Goal: Task Accomplishment & Management: Complete application form

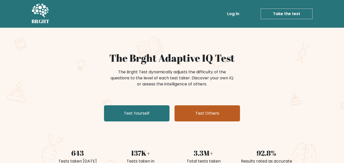
click at [213, 110] on link "Test Others" at bounding box center [206, 113] width 65 height 16
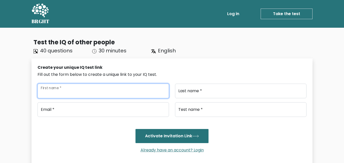
click at [110, 91] on input "First name *" at bounding box center [102, 91] width 131 height 15
type input "biscuit"
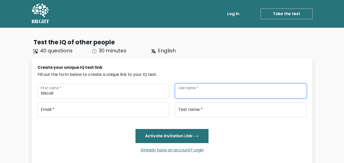
click at [216, 89] on input "Last name *" at bounding box center [240, 91] width 131 height 15
type input "cheese"
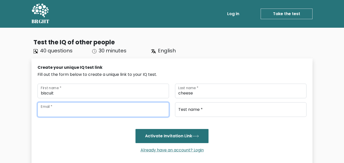
click at [137, 109] on input "email" at bounding box center [102, 109] width 131 height 15
type input "abigaildenney3@gmail.com"
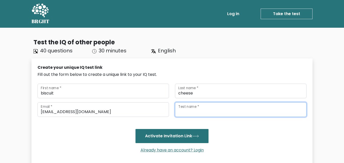
click at [227, 108] on input "Test name *" at bounding box center [240, 109] width 131 height 15
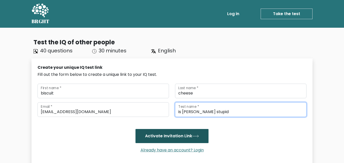
type input "is avishi stupid"
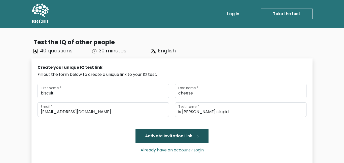
click at [181, 138] on button "Activate Invitation Link" at bounding box center [171, 136] width 73 height 14
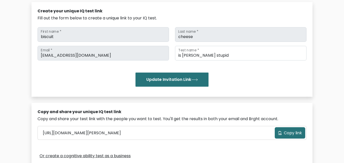
scroll to position [54, 0]
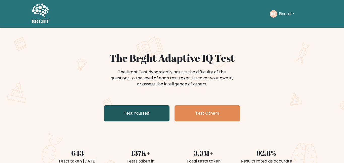
click at [130, 108] on link "Test Yourself" at bounding box center [136, 113] width 65 height 16
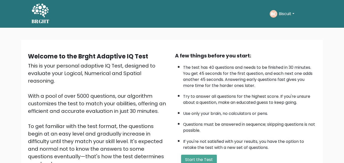
scroll to position [68, 0]
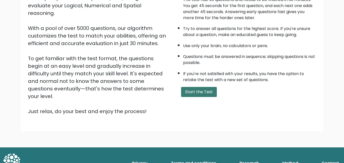
click at [198, 91] on button "Start the Test" at bounding box center [199, 92] width 36 height 10
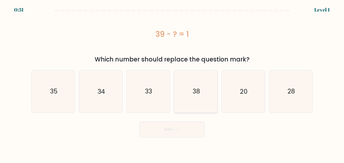
click at [208, 80] on icon "38" at bounding box center [196, 91] width 42 height 42
click at [172, 82] on input "d. 38" at bounding box center [172, 82] width 0 height 1
radio input "true"
click at [183, 130] on button "Next" at bounding box center [171, 129] width 65 height 16
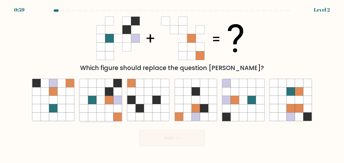
click at [93, 107] on icon at bounding box center [92, 108] width 8 height 8
click at [172, 83] on input "b." at bounding box center [172, 82] width 0 height 1
radio input "true"
click at [157, 133] on button "Next" at bounding box center [171, 138] width 65 height 16
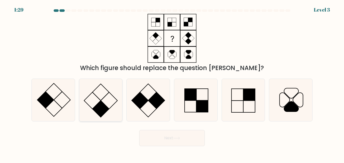
click at [100, 109] on rect at bounding box center [100, 108] width 17 height 17
click at [172, 83] on input "b." at bounding box center [172, 82] width 0 height 1
radio input "true"
click at [171, 141] on button "Next" at bounding box center [171, 138] width 65 height 16
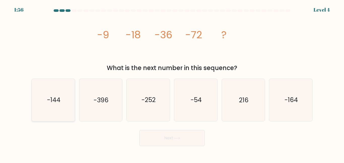
click at [46, 96] on icon "-144" at bounding box center [53, 100] width 42 height 42
click at [172, 83] on input "a. -144" at bounding box center [172, 82] width 0 height 1
radio input "true"
click at [171, 136] on button "Next" at bounding box center [171, 138] width 65 height 16
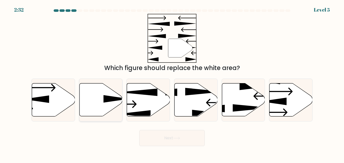
click at [104, 113] on icon at bounding box center [100, 99] width 43 height 33
click at [172, 83] on input "b." at bounding box center [172, 82] width 0 height 1
radio input "true"
click at [171, 139] on button "Next" at bounding box center [171, 138] width 65 height 16
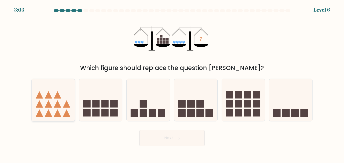
click at [68, 87] on icon at bounding box center [53, 99] width 43 height 35
click at [172, 83] on input "a." at bounding box center [172, 82] width 0 height 1
radio input "true"
click at [176, 134] on button "Next" at bounding box center [171, 138] width 65 height 16
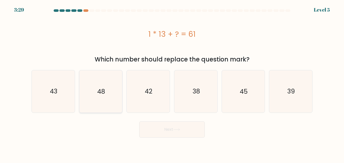
click at [112, 88] on icon "48" at bounding box center [101, 91] width 42 height 42
click at [172, 83] on input "b. 48" at bounding box center [172, 82] width 0 height 1
radio input "true"
click at [171, 134] on button "Next" at bounding box center [171, 129] width 65 height 16
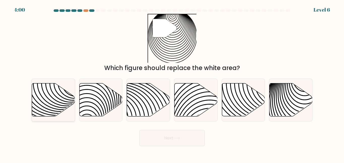
click at [43, 103] on icon at bounding box center [39, 83] width 87 height 87
click at [172, 83] on input "a." at bounding box center [172, 82] width 0 height 1
radio input "true"
click at [179, 138] on icon at bounding box center [176, 138] width 6 height 2
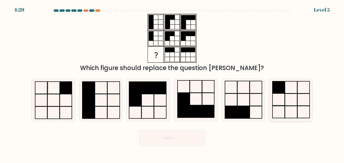
click at [278, 114] on icon at bounding box center [291, 100] width 42 height 42
click at [172, 83] on input "f." at bounding box center [172, 82] width 0 height 1
radio input "true"
click at [179, 137] on icon at bounding box center [176, 138] width 6 height 2
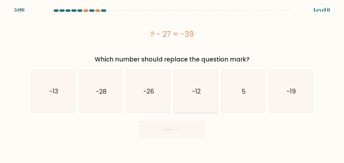
click at [203, 90] on icon "-12" at bounding box center [196, 91] width 42 height 42
click at [172, 83] on input "d. -12" at bounding box center [172, 82] width 0 height 1
radio input "true"
click at [188, 127] on button "Next" at bounding box center [171, 129] width 65 height 16
